Goal: Information Seeking & Learning: Learn about a topic

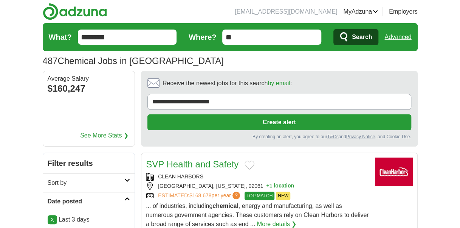
click at [364, 35] on span "Search" at bounding box center [362, 36] width 20 height 15
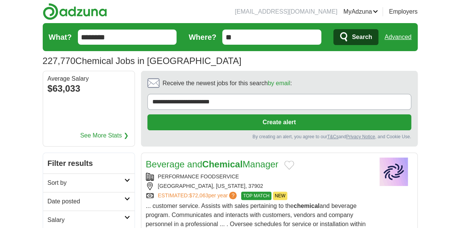
click at [360, 38] on span "Search" at bounding box center [362, 36] width 20 height 15
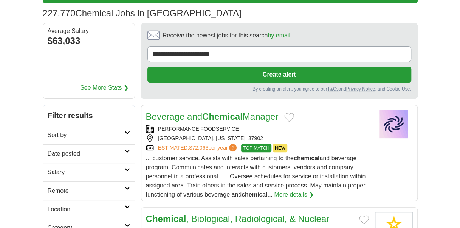
scroll to position [57, 0]
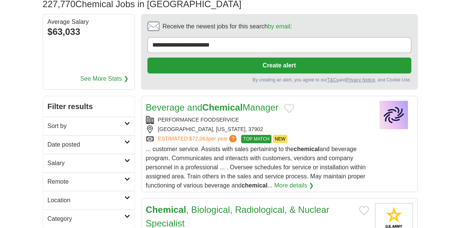
click at [127, 140] on icon at bounding box center [127, 142] width 6 height 4
click at [70, 172] on link "Last 3 days" at bounding box center [89, 173] width 82 height 9
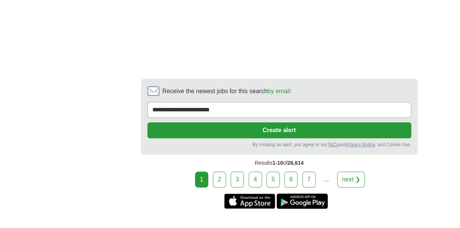
scroll to position [1546, 0]
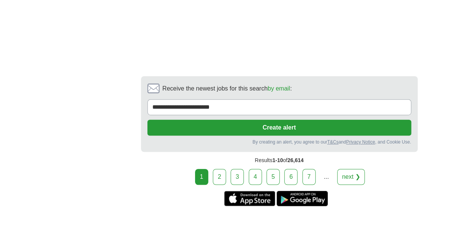
click at [221, 169] on link "2" at bounding box center [219, 177] width 13 height 16
click at [225, 171] on link "2" at bounding box center [219, 177] width 13 height 16
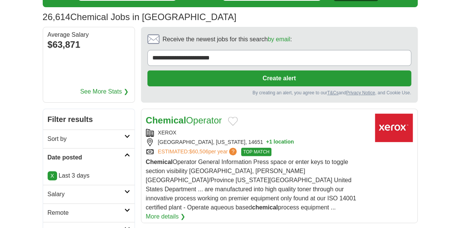
scroll to position [45, 0]
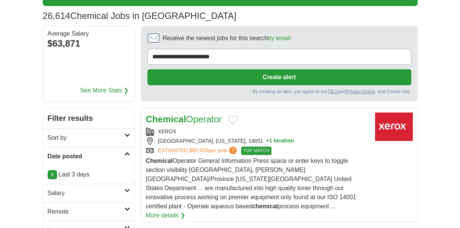
click at [126, 188] on icon at bounding box center [127, 190] width 6 height 4
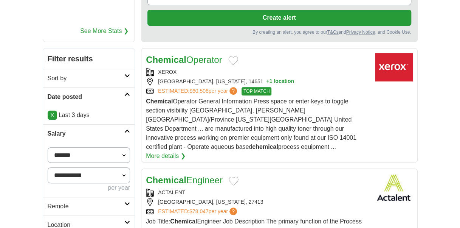
scroll to position [112, 0]
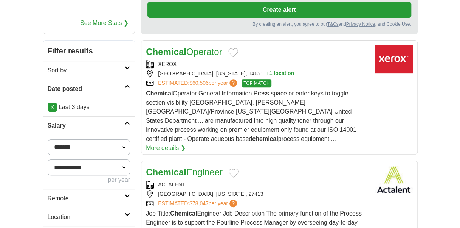
click at [124, 144] on select "**********" at bounding box center [89, 147] width 83 height 16
select select "******"
click at [115, 194] on button "Apply" at bounding box center [113, 198] width 36 height 16
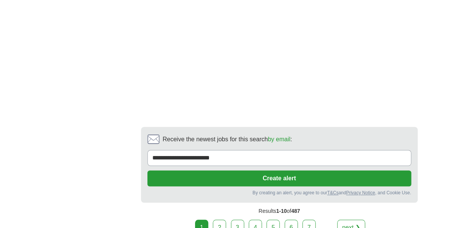
scroll to position [1597, 0]
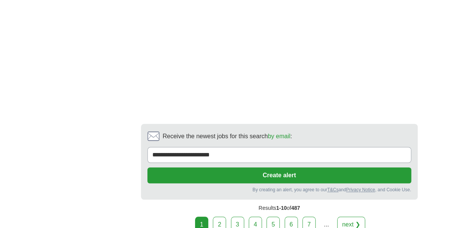
click at [222, 216] on link "2" at bounding box center [219, 224] width 13 height 16
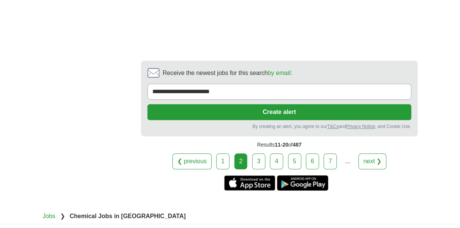
scroll to position [1544, 0]
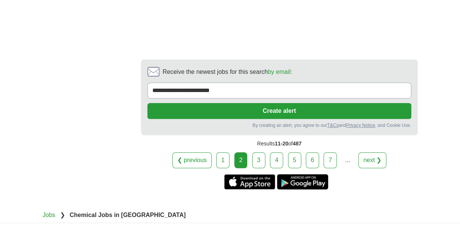
click at [256, 152] on link "3" at bounding box center [258, 160] width 13 height 16
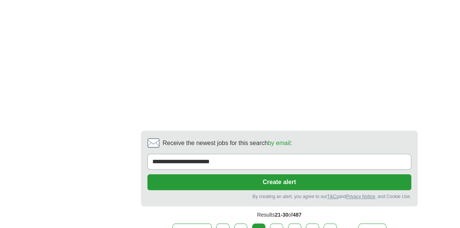
scroll to position [1570, 0]
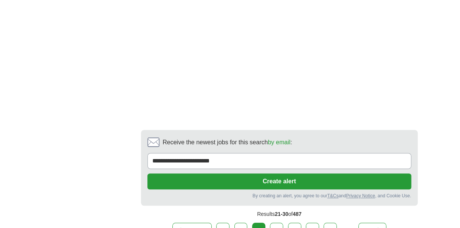
click at [277, 222] on link "4" at bounding box center [276, 230] width 13 height 16
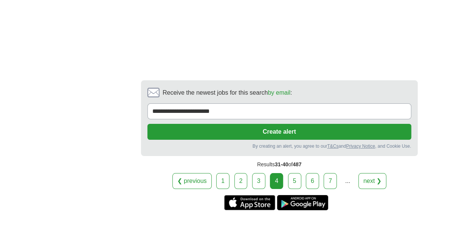
scroll to position [1300, 0]
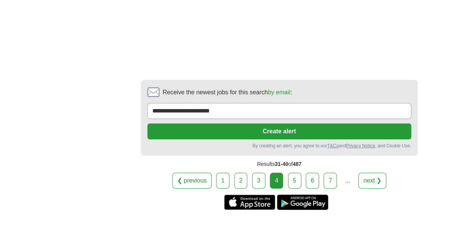
click at [293, 172] on link "5" at bounding box center [294, 180] width 13 height 16
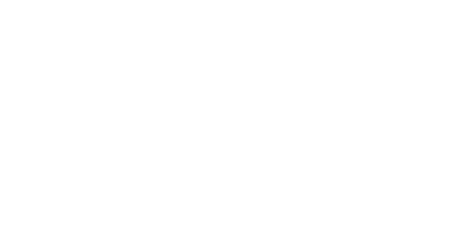
scroll to position [1590, 0]
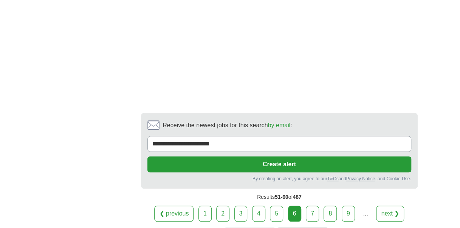
scroll to position [1628, 0]
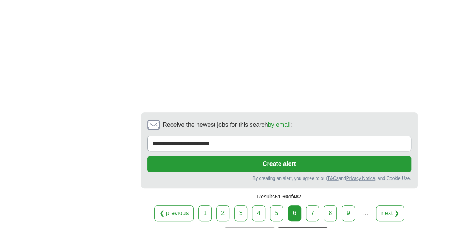
click at [314, 205] on link "7" at bounding box center [312, 213] width 13 height 16
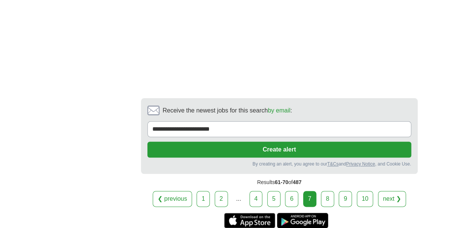
scroll to position [1719, 0]
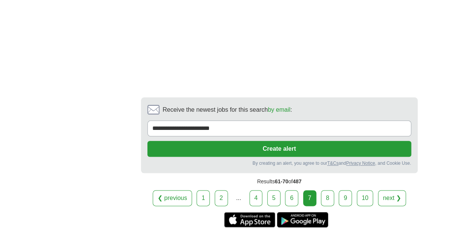
click at [329, 190] on link "8" at bounding box center [327, 198] width 13 height 16
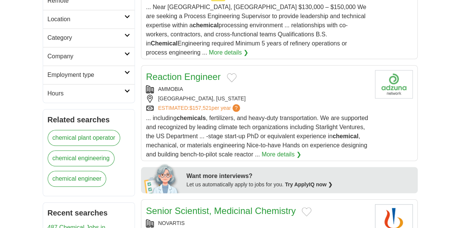
scroll to position [311, 0]
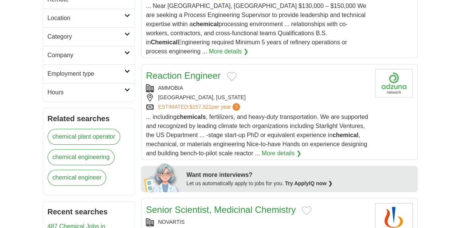
click at [301, 149] on link "More details ❯" at bounding box center [282, 153] width 40 height 9
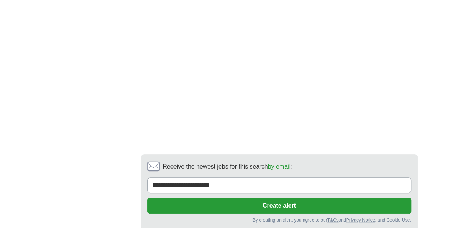
scroll to position [1495, 0]
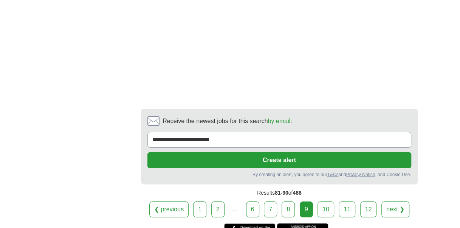
scroll to position [1249, 0]
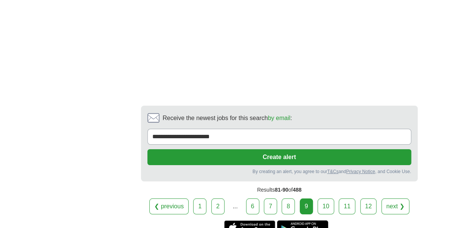
click at [326, 198] on link "10" at bounding box center [326, 206] width 17 height 16
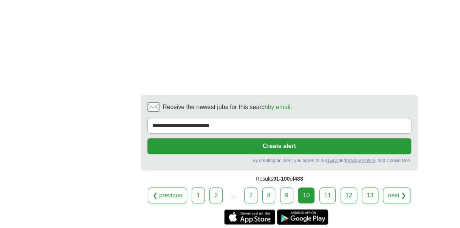
scroll to position [1562, 0]
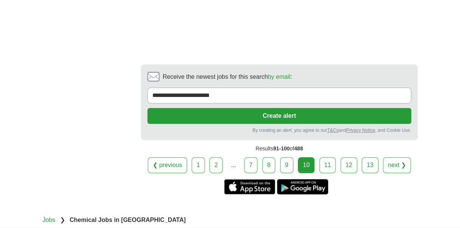
click at [325, 157] on link "11" at bounding box center [328, 165] width 17 height 16
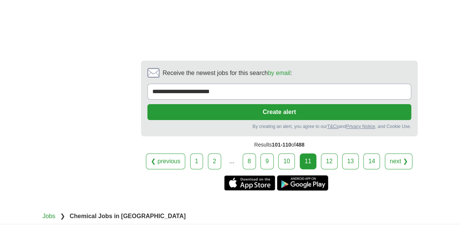
scroll to position [1401, 0]
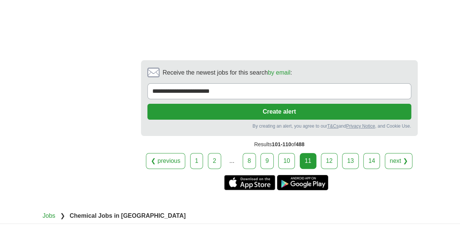
click at [327, 163] on link "12" at bounding box center [329, 161] width 17 height 16
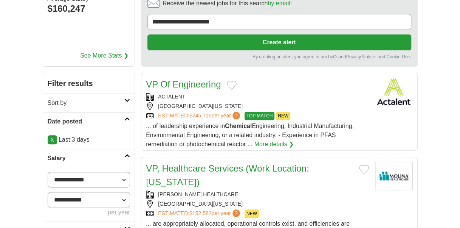
scroll to position [81, 0]
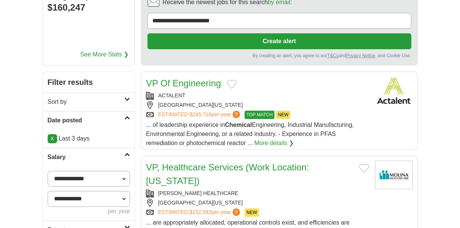
click at [201, 82] on link "VP Of Engineering" at bounding box center [183, 83] width 75 height 10
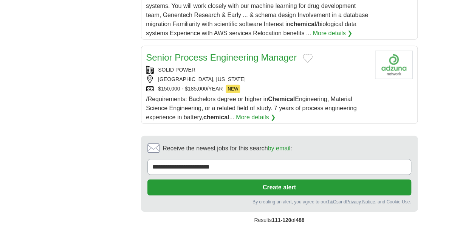
scroll to position [1027, 0]
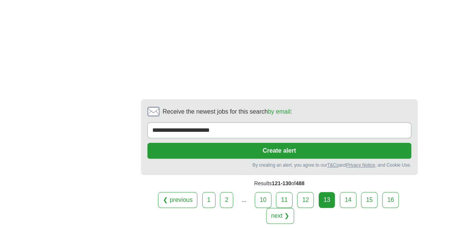
scroll to position [1694, 0]
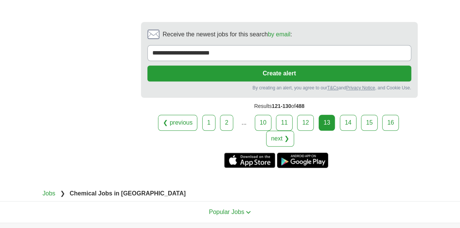
click at [340, 120] on link "14" at bounding box center [348, 123] width 17 height 16
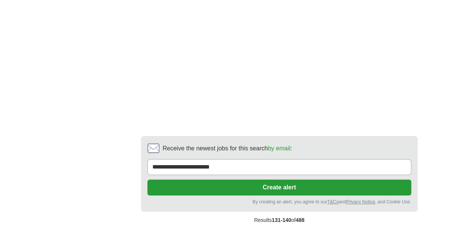
scroll to position [1422, 0]
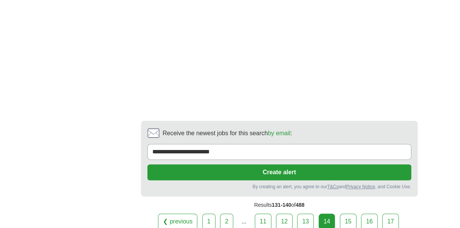
click at [340, 213] on link "15" at bounding box center [348, 221] width 17 height 16
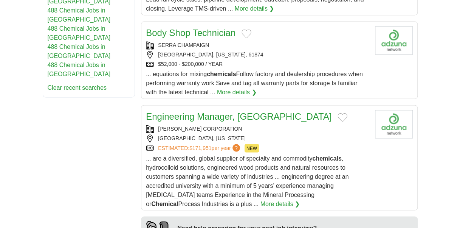
scroll to position [560, 0]
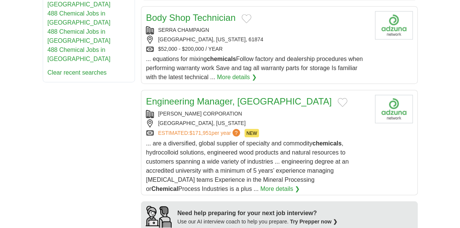
click at [219, 96] on link "Engineering Manager, [GEOGRAPHIC_DATA]" at bounding box center [239, 101] width 186 height 10
